Goal: Transaction & Acquisition: Purchase product/service

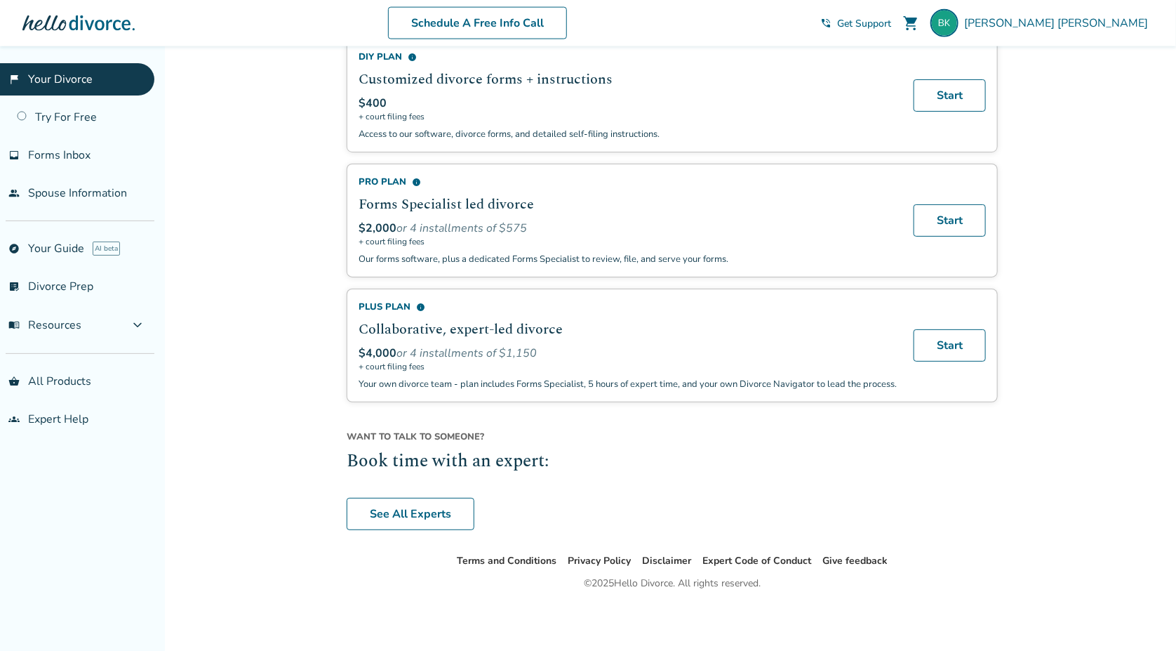
scroll to position [910, 0]
click at [436, 512] on link "See All Experts" at bounding box center [411, 514] width 128 height 32
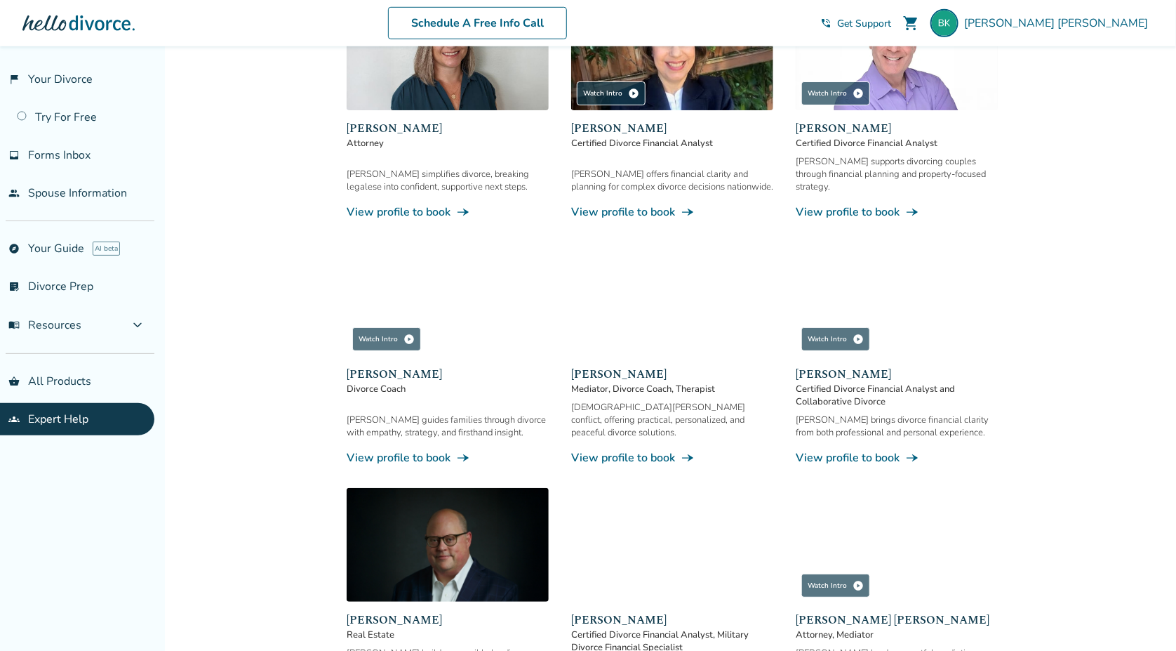
scroll to position [548, 0]
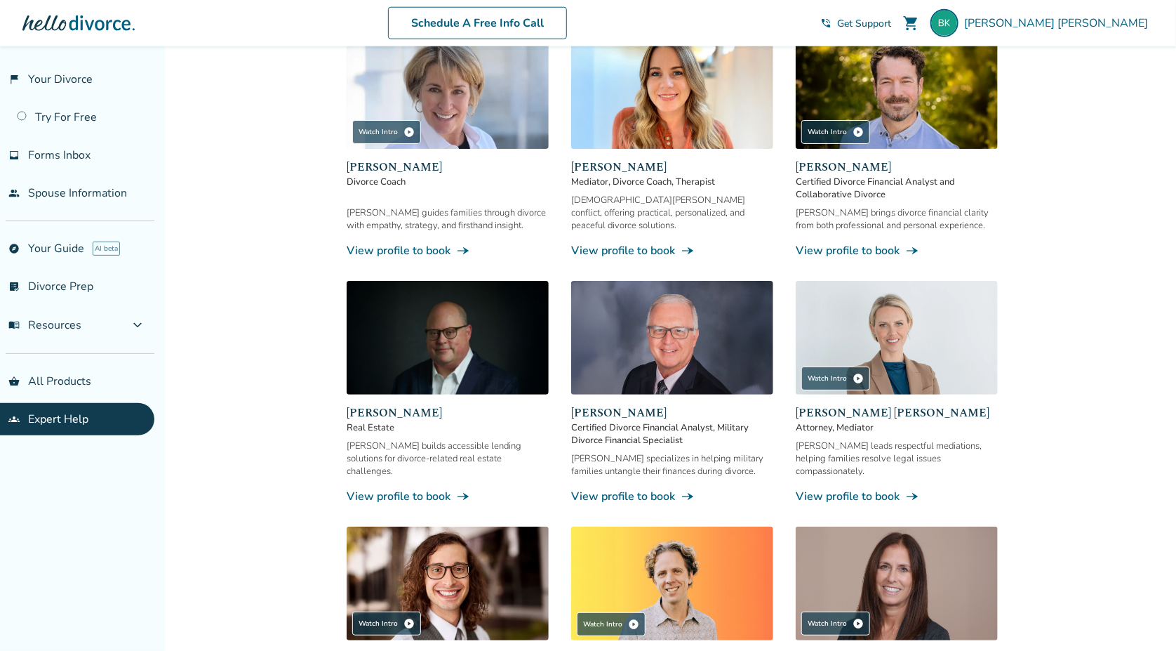
click at [908, 326] on img at bounding box center [897, 338] width 202 height 114
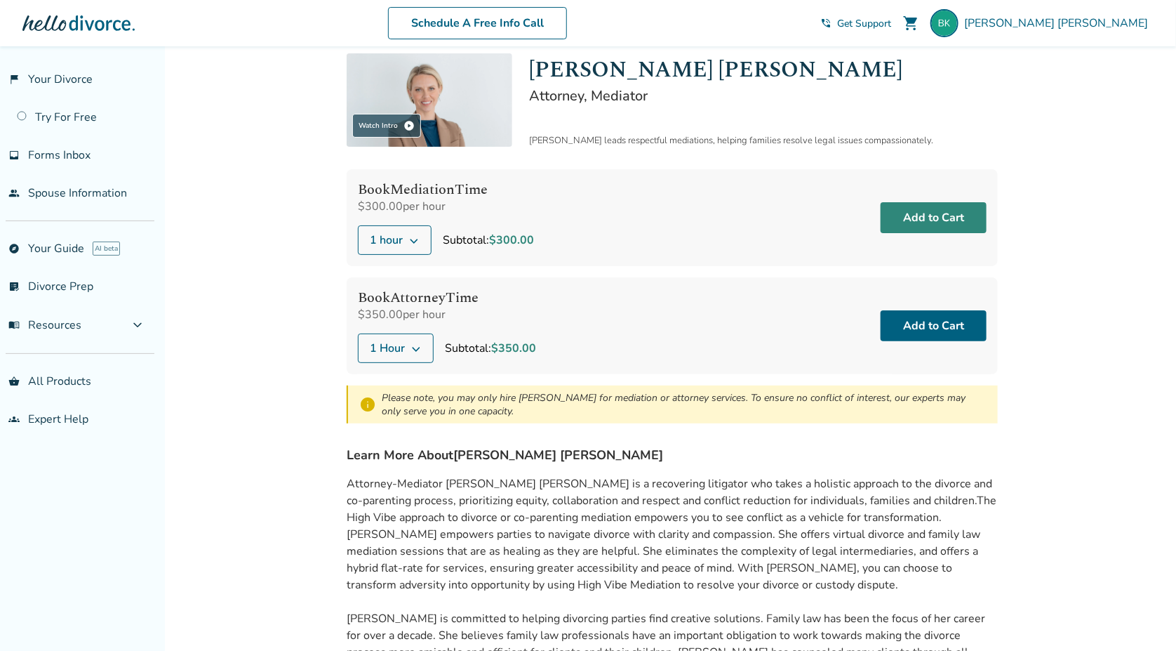
click at [936, 216] on button "Add to Cart" at bounding box center [934, 217] width 106 height 31
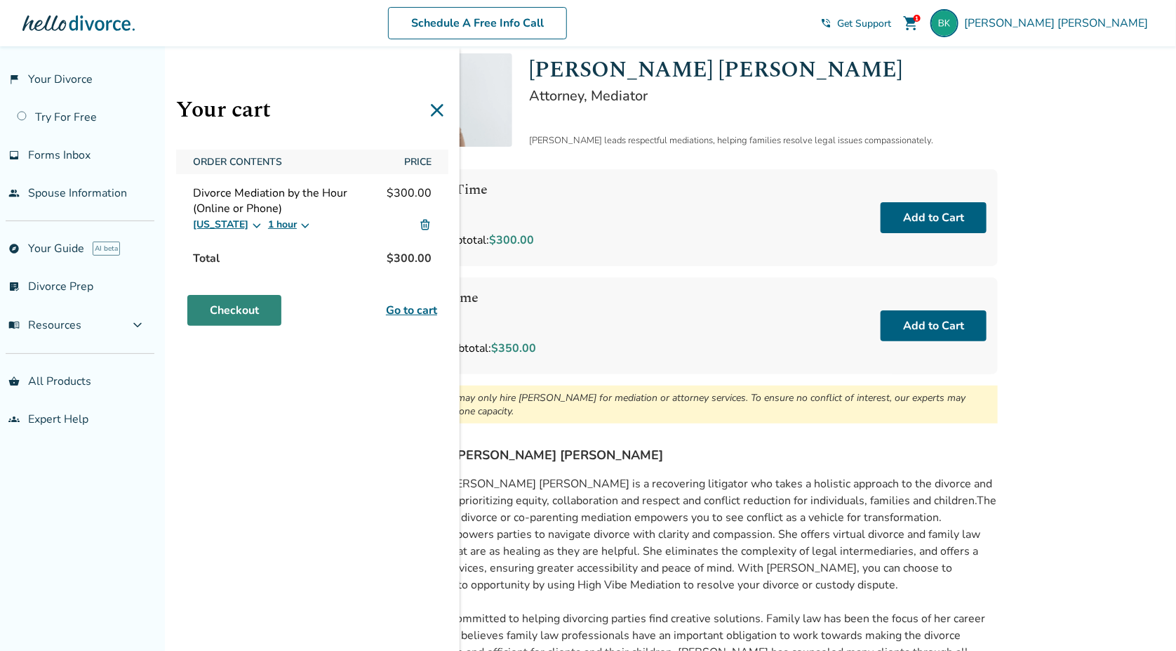
click at [226, 307] on link "Checkout" at bounding box center [234, 310] width 94 height 31
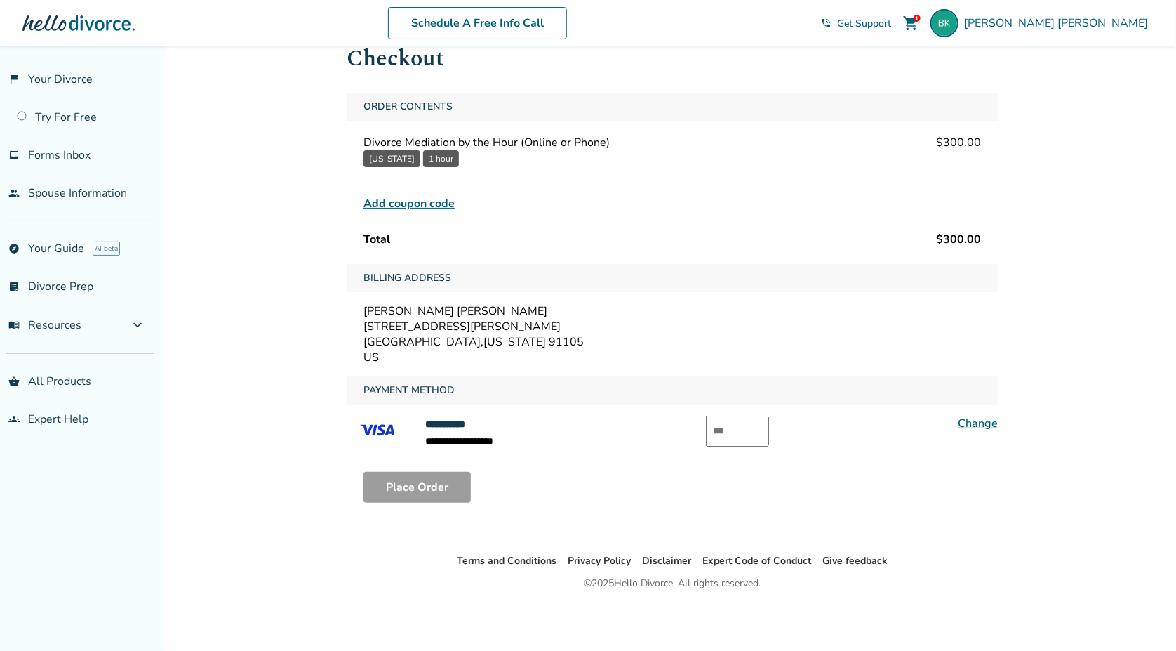
scroll to position [46, 0]
click at [728, 424] on input "text" at bounding box center [737, 431] width 63 height 31
type input "*"
type input "***"
click at [525, 371] on div "**********" at bounding box center [672, 303] width 651 height 421
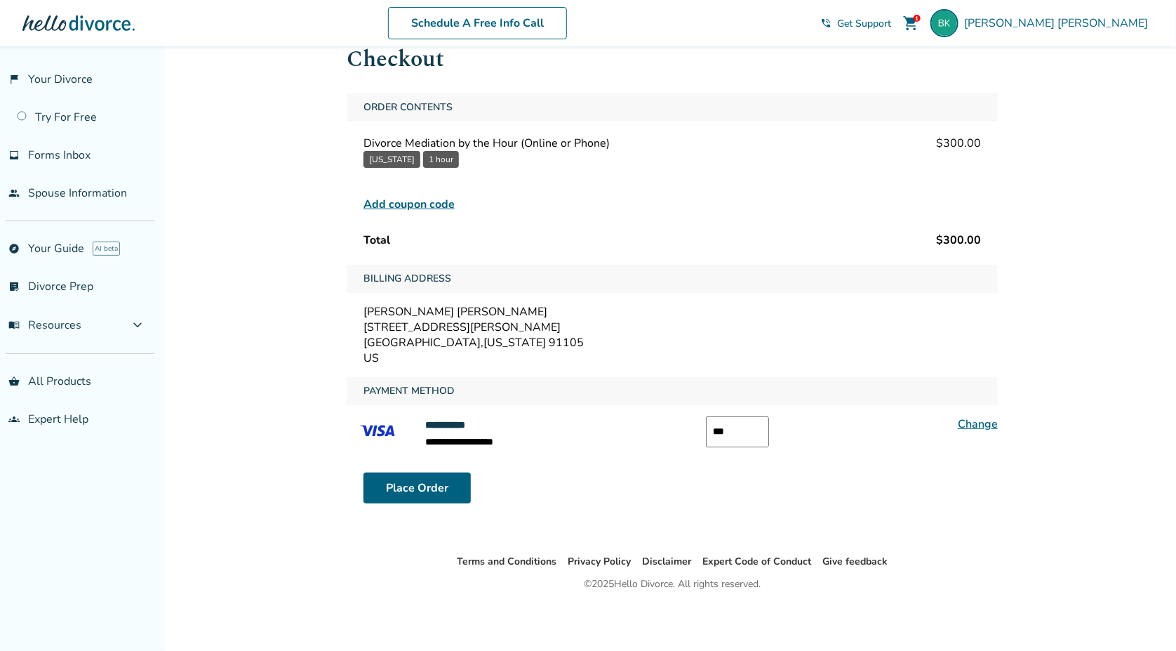
click at [988, 420] on link "Change" at bounding box center [978, 423] width 40 height 15
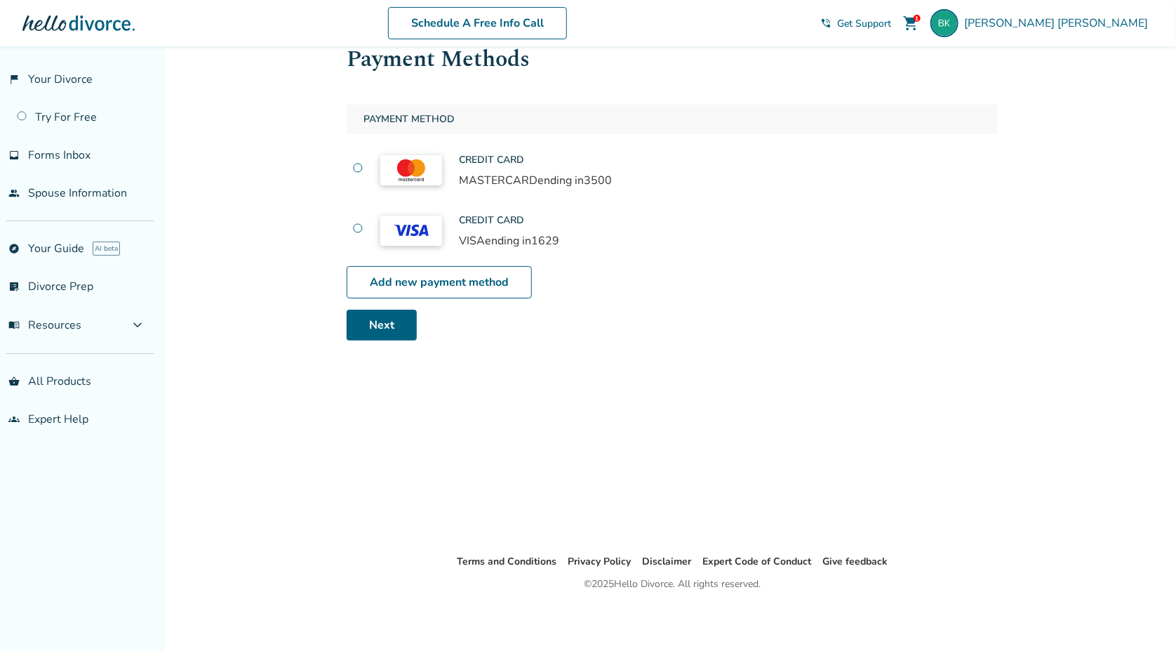
click at [350, 162] on div "Credit Card MASTERCARD ending in 3500" at bounding box center [672, 169] width 651 height 49
click at [353, 164] on label at bounding box center [357, 169] width 11 height 15
click at [390, 326] on link "Next" at bounding box center [382, 325] width 70 height 31
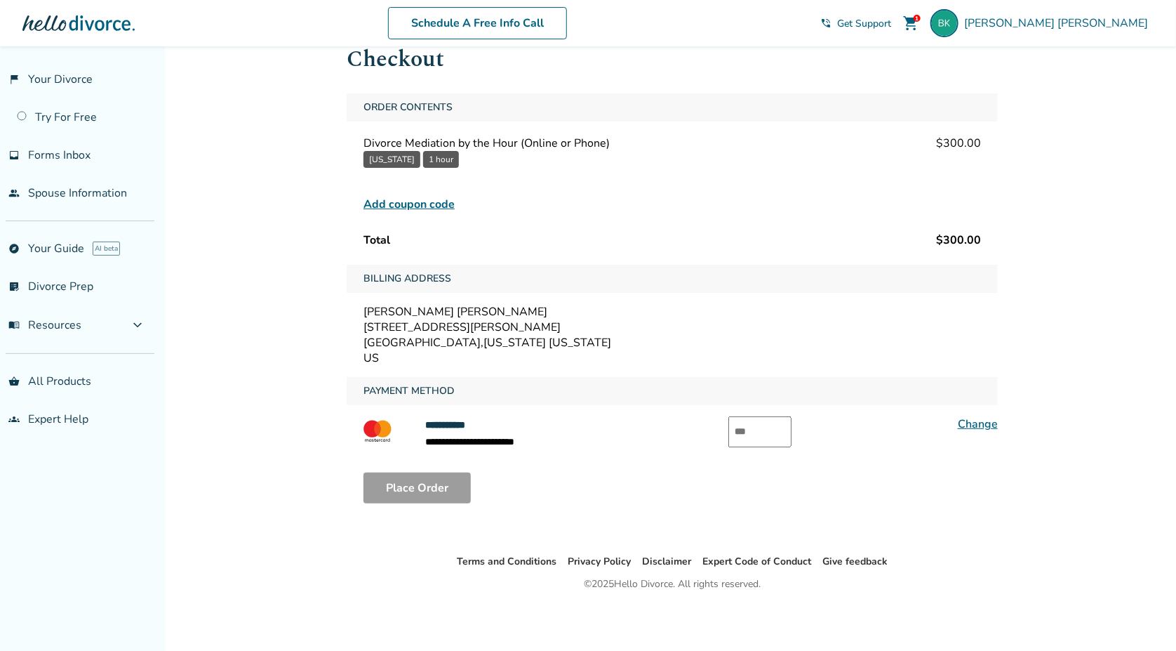
click at [773, 427] on input "text" at bounding box center [760, 431] width 63 height 31
type input "***"
click at [441, 487] on button "Place Order" at bounding box center [417, 487] width 107 height 31
